Goal: Find specific page/section: Find specific page/section

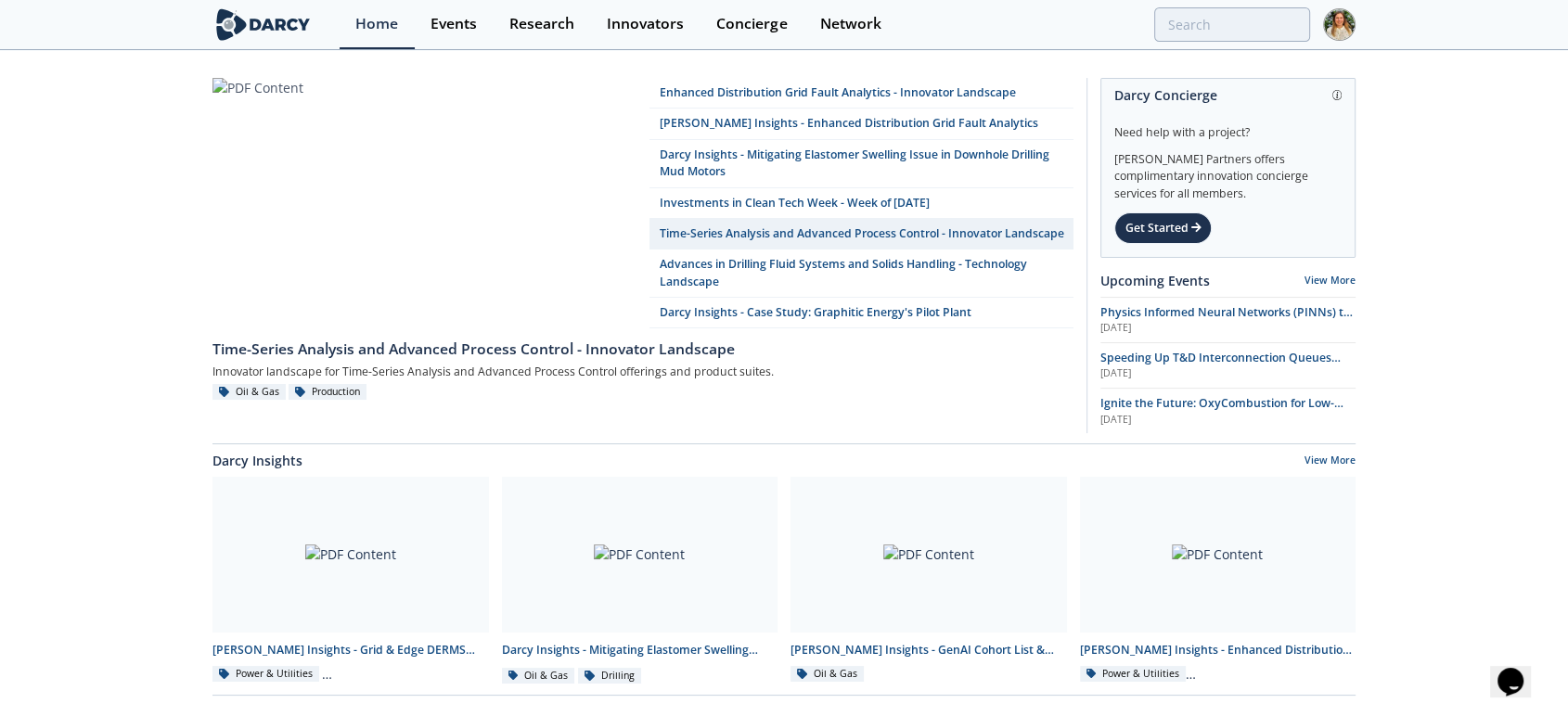
drag, startPoint x: 286, startPoint y: 21, endPoint x: 267, endPoint y: 6, distance: 24.2
click at [286, 21] on img at bounding box center [263, 24] width 101 height 33
drag, startPoint x: 459, startPoint y: 21, endPoint x: 417, endPoint y: 12, distance: 43.0
click at [459, 21] on div "Events" at bounding box center [454, 24] width 46 height 15
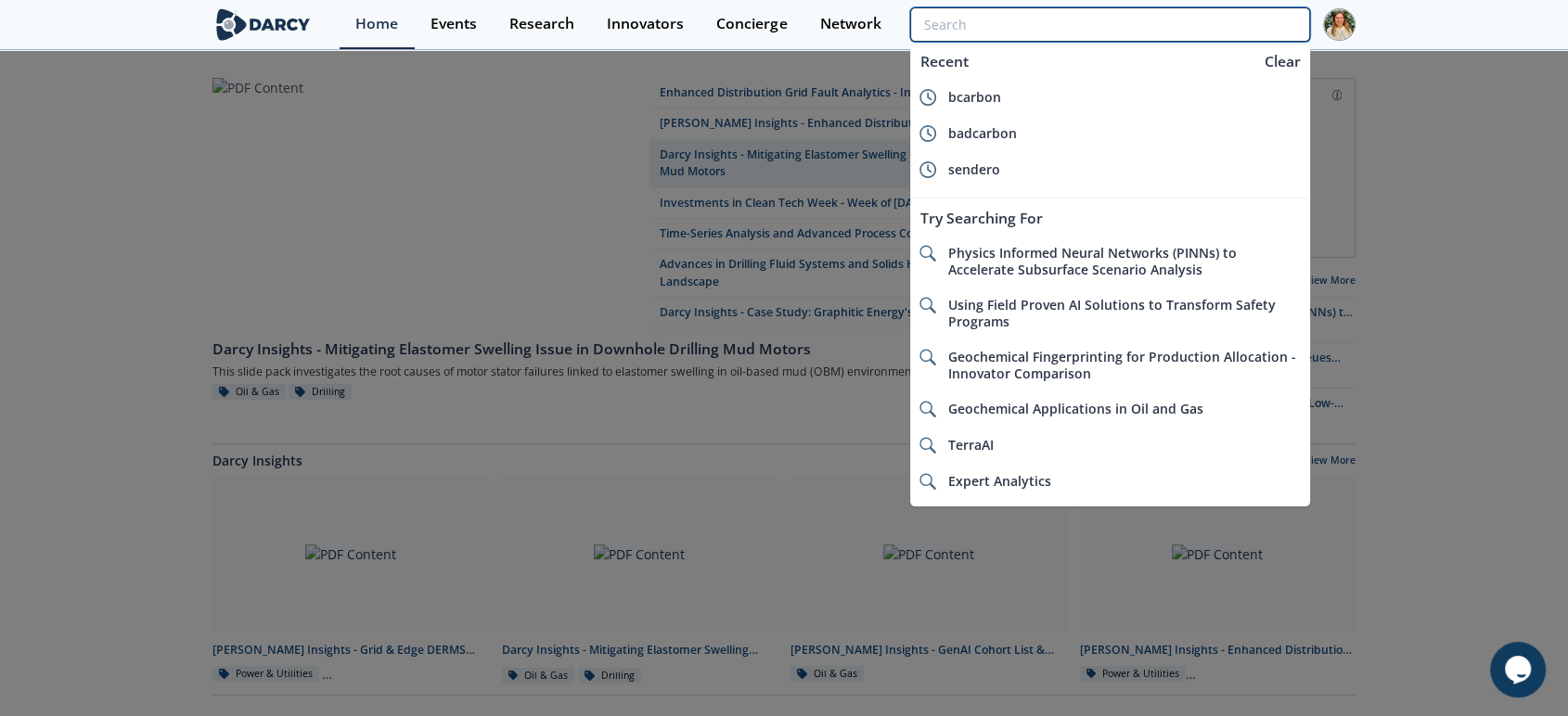
click at [1240, 20] on input "search" at bounding box center [1110, 24] width 400 height 34
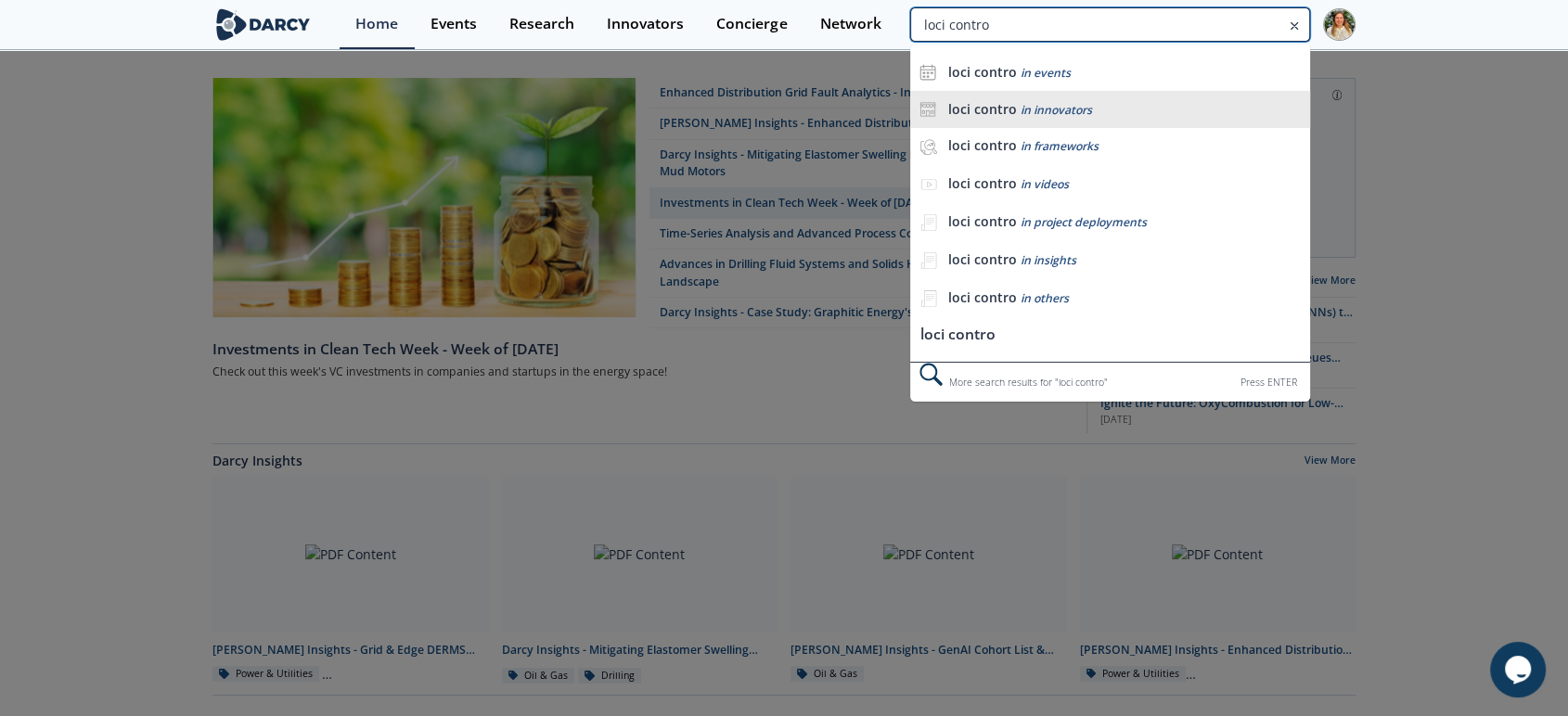
type input "loci contro"
click at [1084, 96] on li "loci contro in innovators" at bounding box center [1110, 110] width 400 height 37
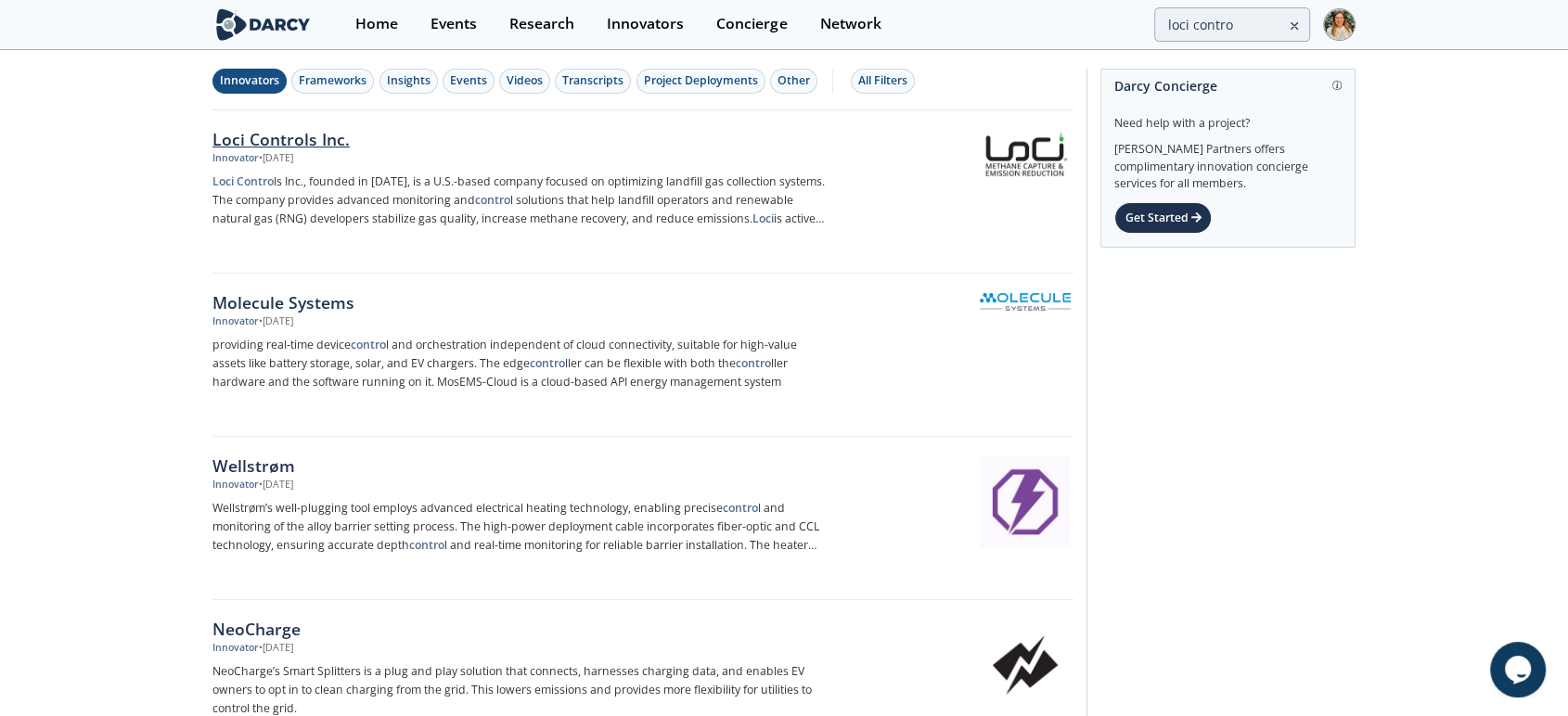
click at [312, 138] on div "Loci Controls Inc." at bounding box center [520, 139] width 614 height 24
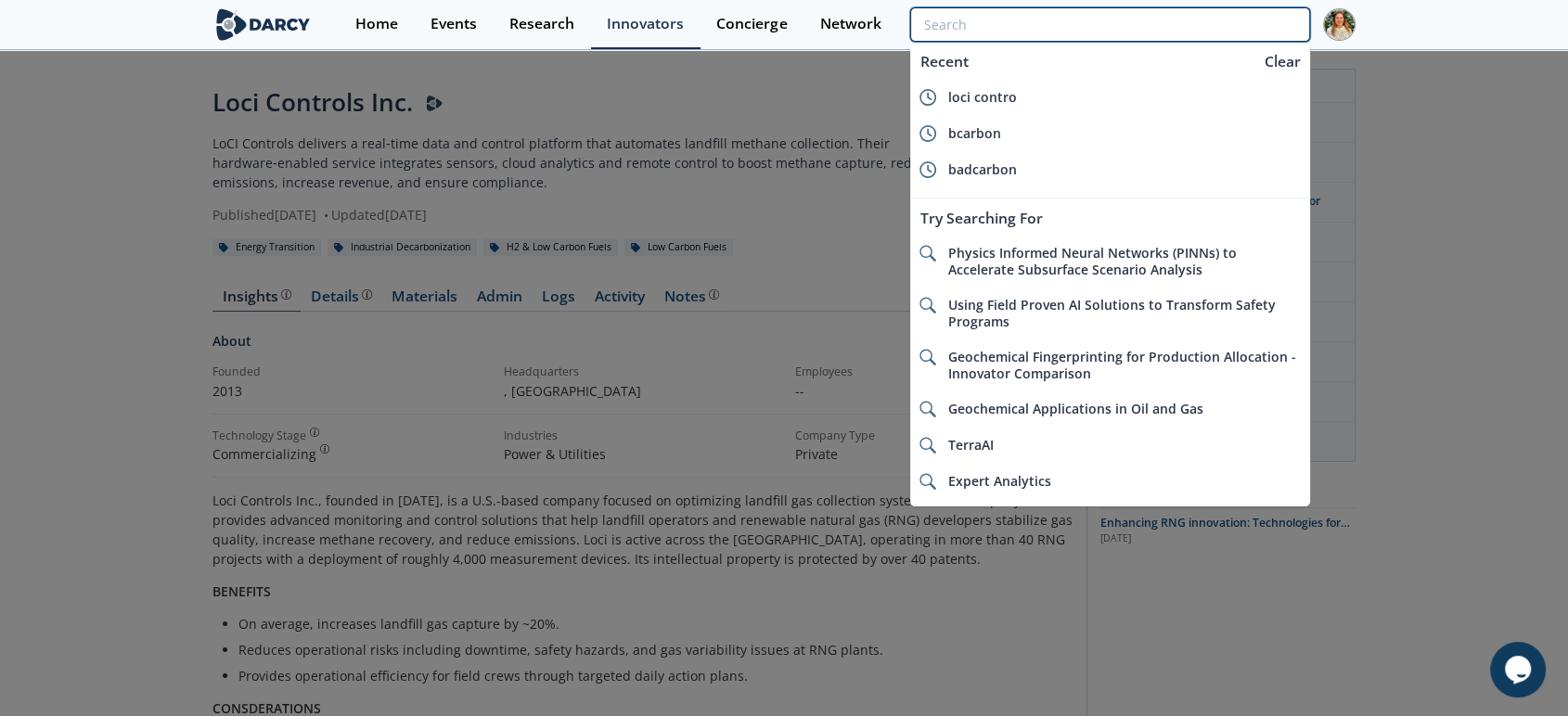
click at [1175, 23] on input "search" at bounding box center [1110, 24] width 400 height 34
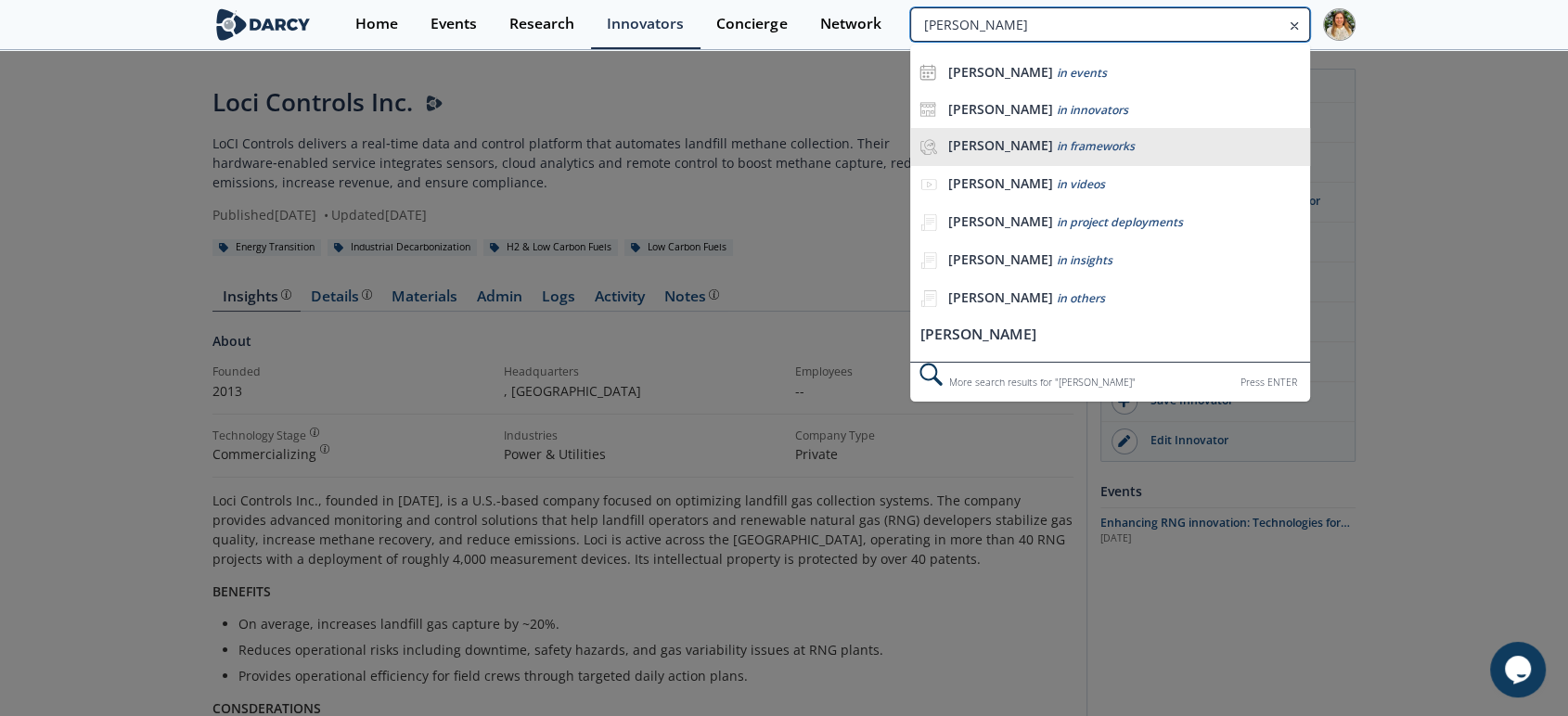
type input "anessa"
click at [989, 128] on li "anessa in frameworks" at bounding box center [1110, 147] width 400 height 38
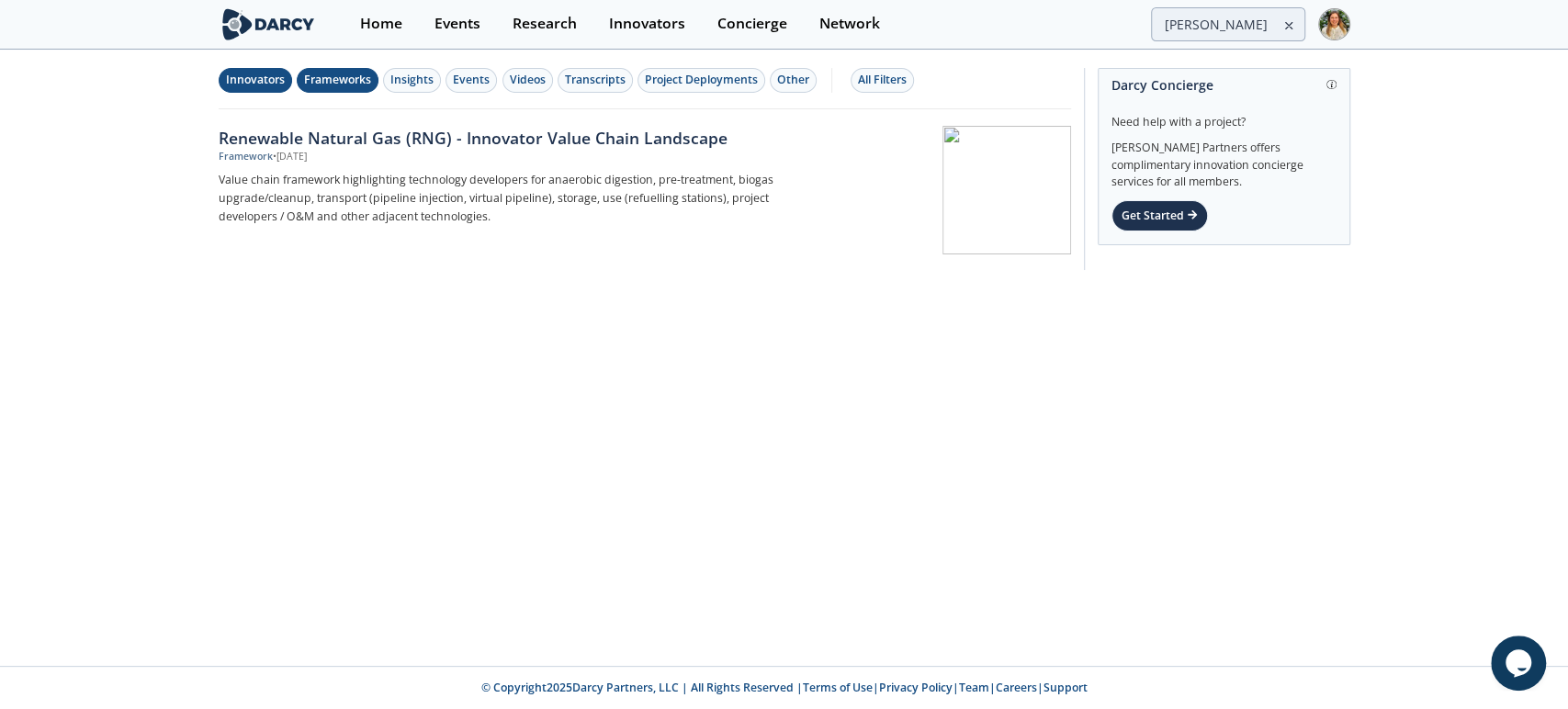
click at [253, 80] on div "Innovators" at bounding box center [256, 80] width 59 height 17
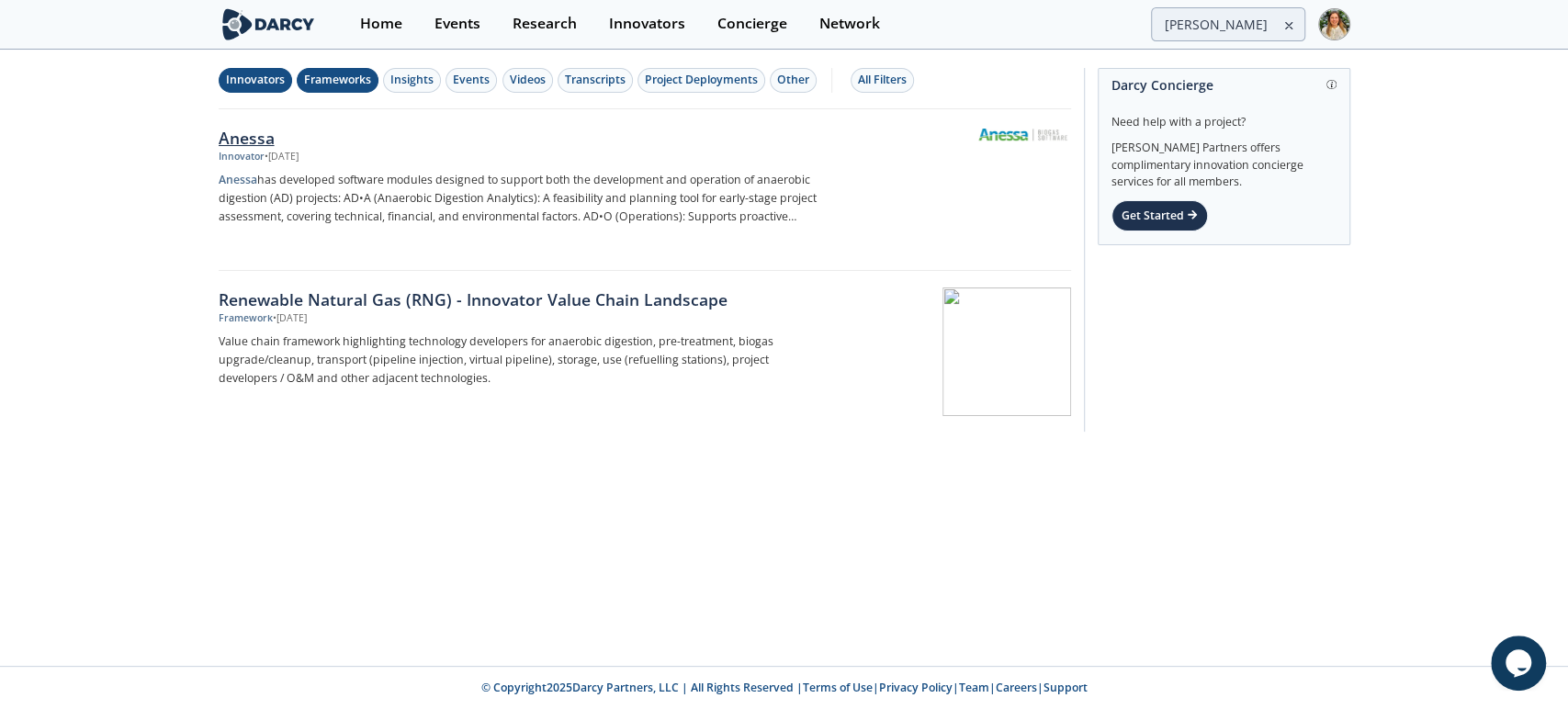
click at [260, 133] on div "Anessa" at bounding box center [523, 138] width 608 height 24
